Goal: Check status: Check status

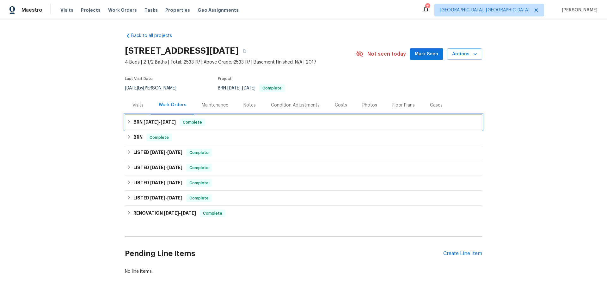
click at [129, 120] on icon at bounding box center [129, 122] width 4 height 4
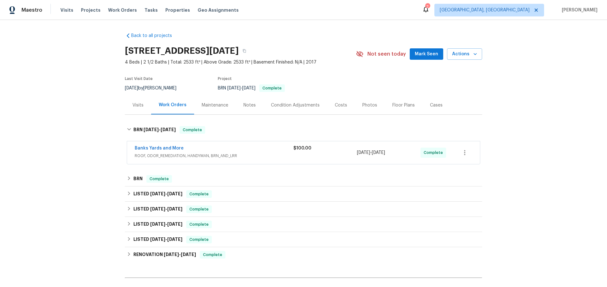
click at [243, 150] on div "Banks Yards and More" at bounding box center [214, 149] width 159 height 8
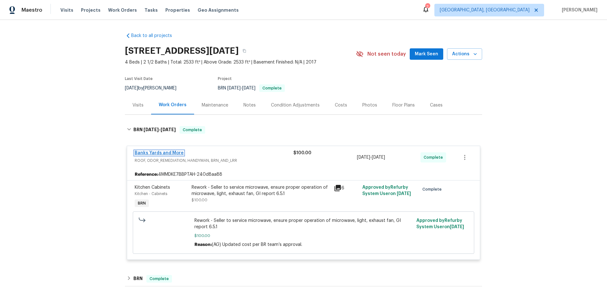
click at [164, 153] on link "Banks Yards and More" at bounding box center [159, 153] width 49 height 4
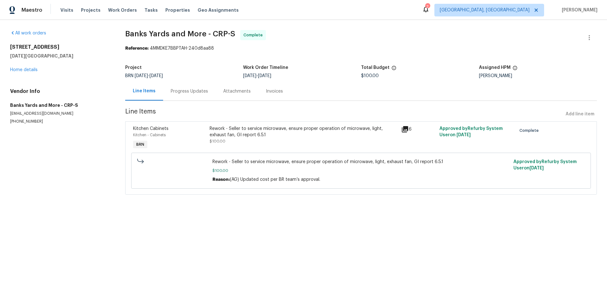
click at [406, 129] on icon at bounding box center [405, 129] width 6 height 6
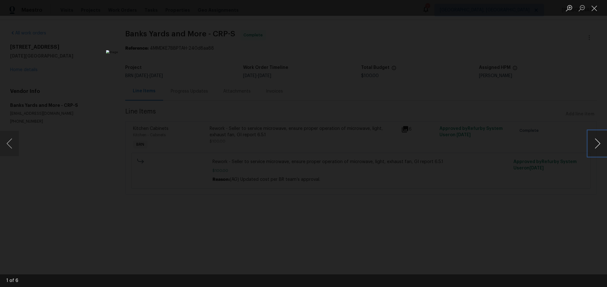
click at [600, 144] on button "Next image" at bounding box center [597, 143] width 19 height 25
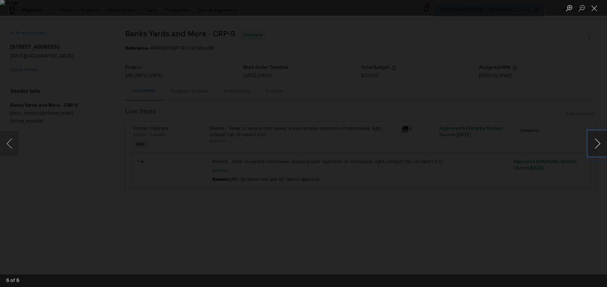
click at [600, 144] on button "Next image" at bounding box center [597, 143] width 19 height 25
click at [546, 146] on div "Lightbox" at bounding box center [303, 143] width 607 height 287
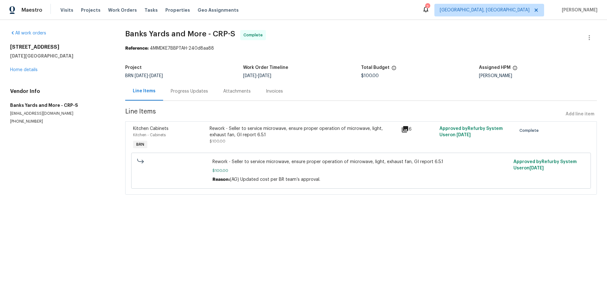
click at [188, 97] on div "Progress Updates" at bounding box center [189, 91] width 53 height 19
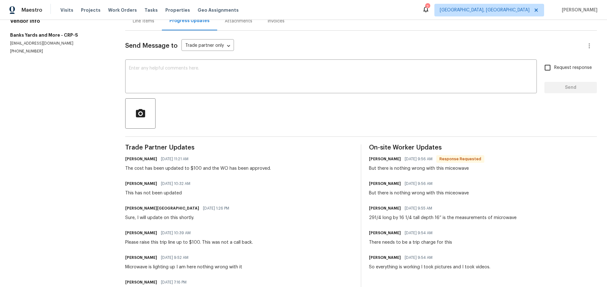
scroll to position [81, 0]
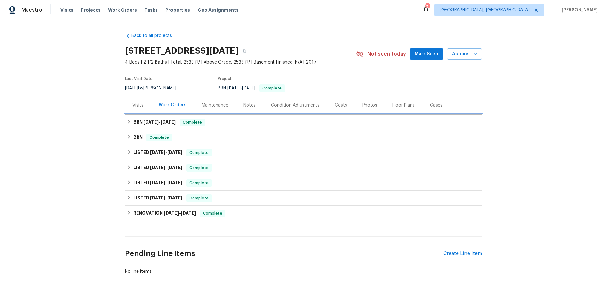
click at [130, 122] on icon at bounding box center [129, 122] width 2 height 4
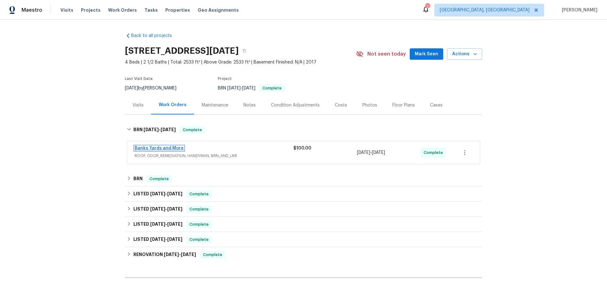
click at [173, 148] on link "Banks Yards and More" at bounding box center [159, 148] width 49 height 4
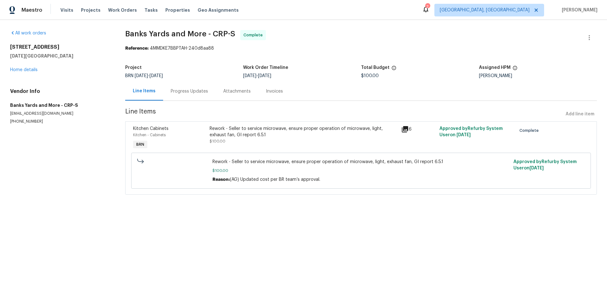
click at [196, 93] on div "Progress Updates" at bounding box center [189, 91] width 37 height 6
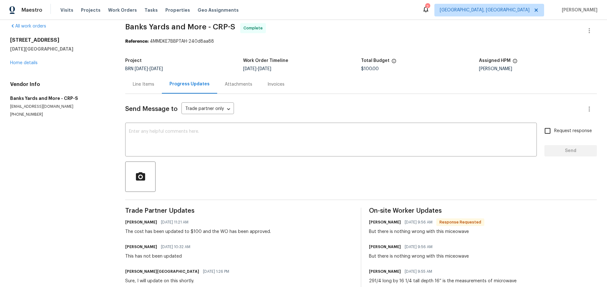
scroll to position [5, 0]
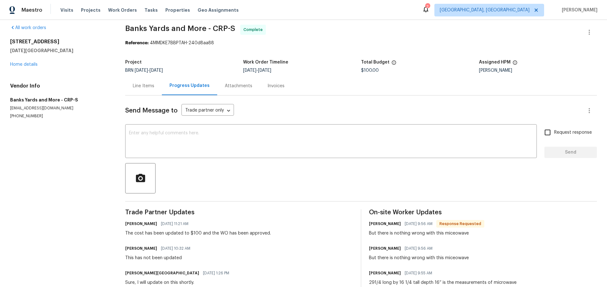
click at [274, 85] on div "Invoices" at bounding box center [276, 86] width 17 height 6
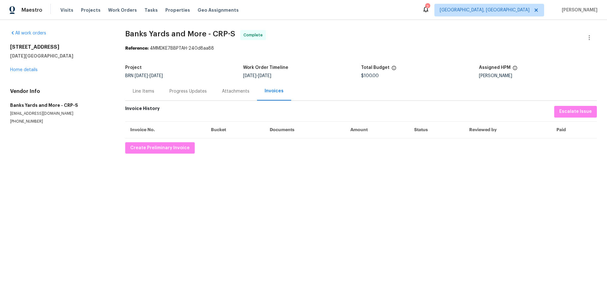
click at [142, 90] on div "Line Items" at bounding box center [144, 91] width 22 height 6
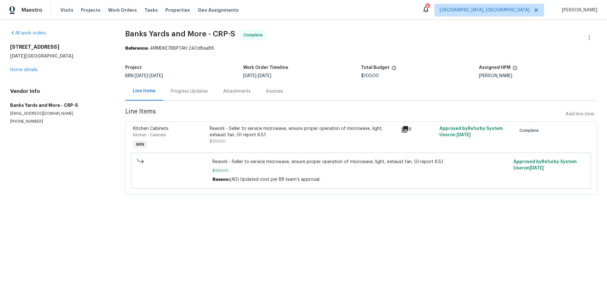
click at [360, 135] on div "Rework - Seller to service microwave, ensure proper operation of microwave, lig…" at bounding box center [304, 132] width 188 height 13
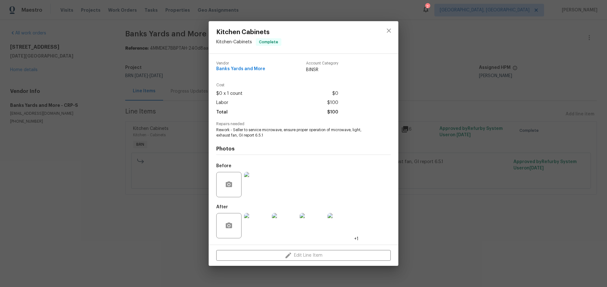
click at [261, 179] on img at bounding box center [256, 184] width 25 height 25
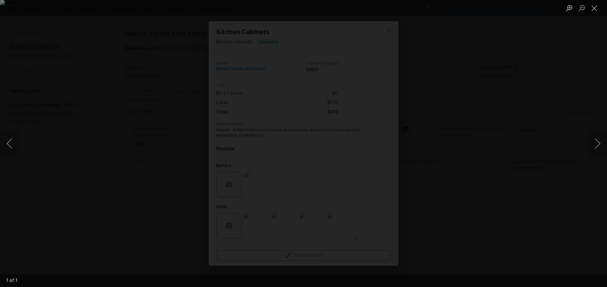
click at [509, 234] on div "Lightbox" at bounding box center [303, 143] width 607 height 287
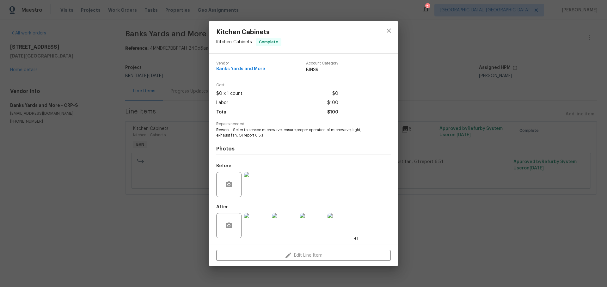
click at [509, 234] on div "Kitchen Cabinets Kitchen - Cabinets Complete Vendor Banks Yards and More Accoun…" at bounding box center [303, 143] width 607 height 287
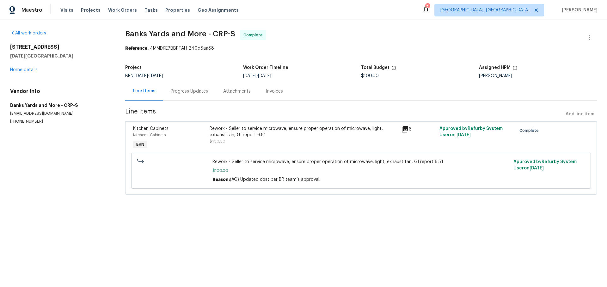
click at [405, 129] on icon at bounding box center [405, 129] width 6 height 6
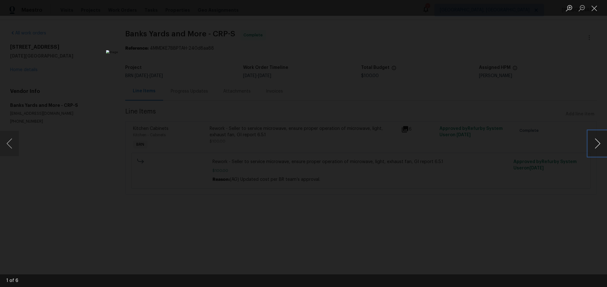
click at [595, 145] on button "Next image" at bounding box center [597, 143] width 19 height 25
drag, startPoint x: 516, startPoint y: 129, endPoint x: 520, endPoint y: 128, distance: 3.9
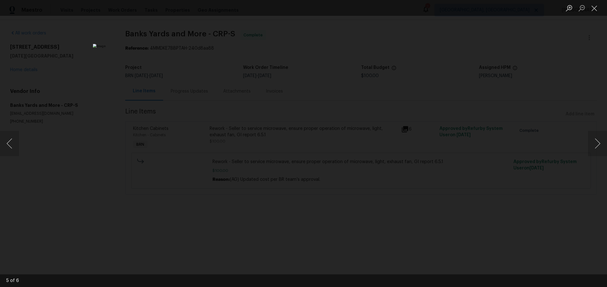
click at [517, 129] on div "Lightbox" at bounding box center [303, 143] width 607 height 287
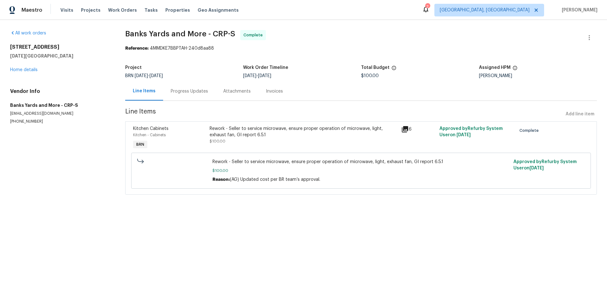
click at [187, 96] on div "Progress Updates" at bounding box center [189, 91] width 53 height 19
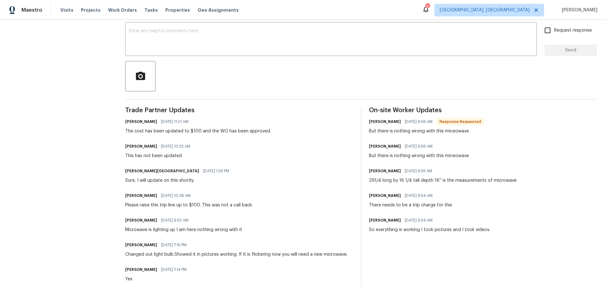
scroll to position [146, 0]
